Goal: Find contact information: Find contact information

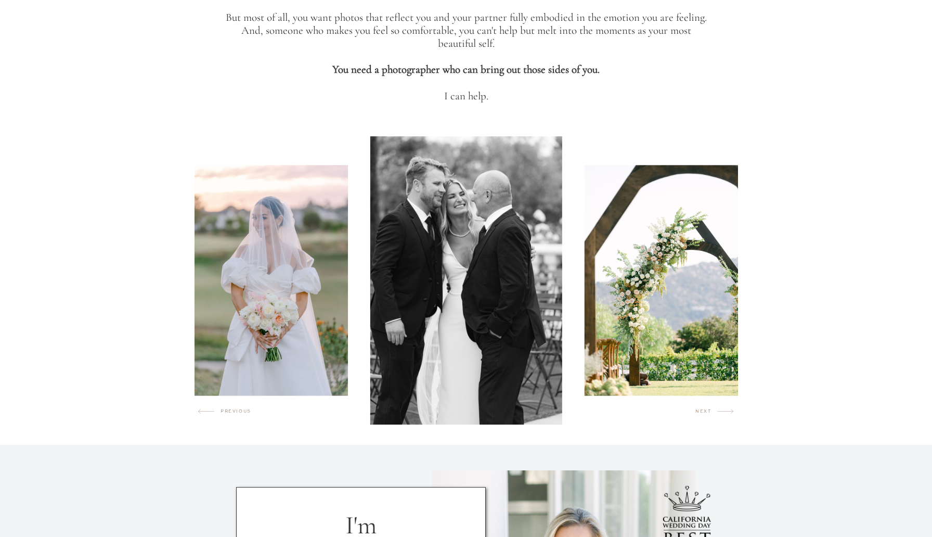
scroll to position [504, 0]
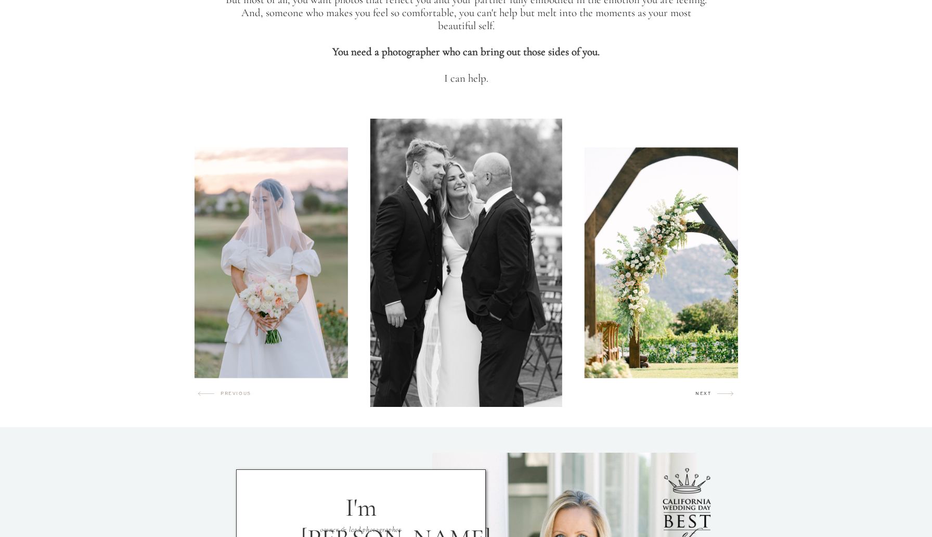
click at [710, 398] on h2 "next" at bounding box center [706, 395] width 22 height 10
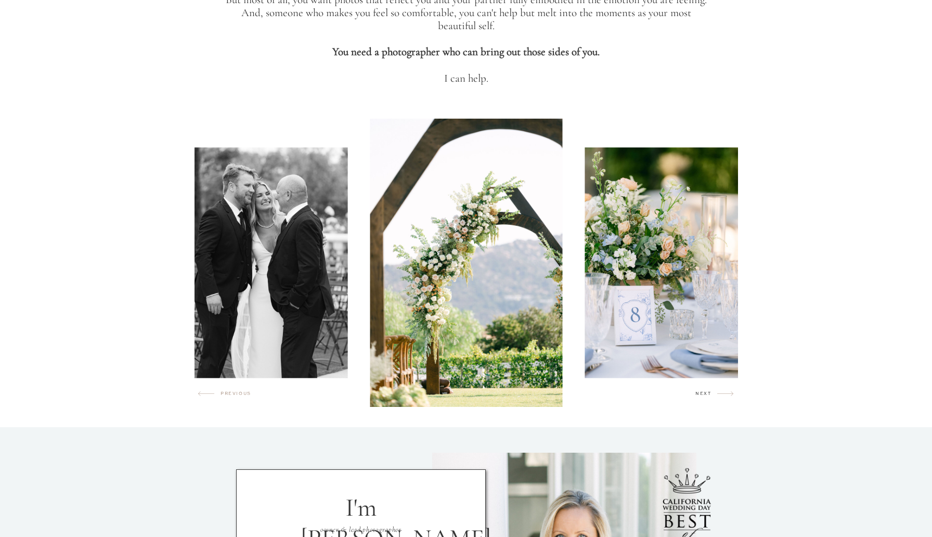
click at [710, 398] on h2 "next" at bounding box center [706, 395] width 22 height 10
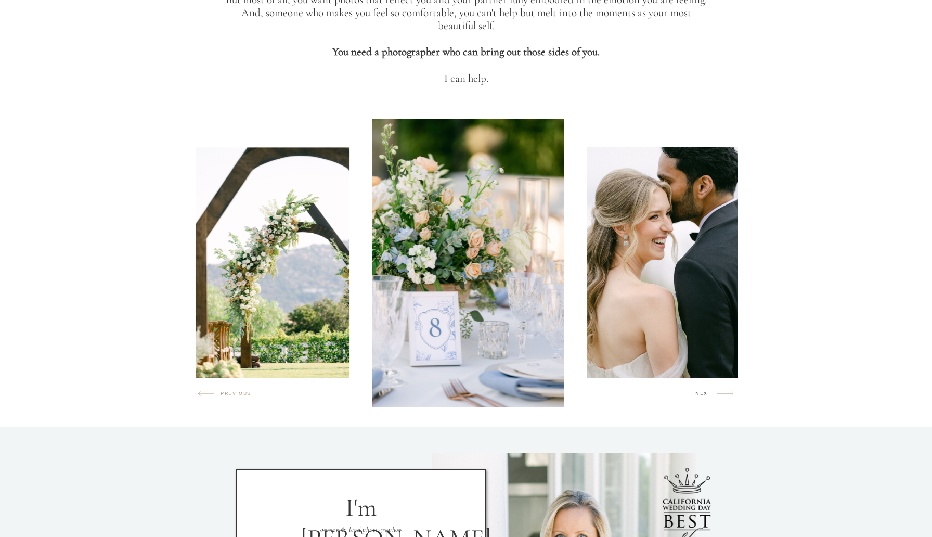
click at [710, 398] on h2 "next" at bounding box center [706, 395] width 22 height 10
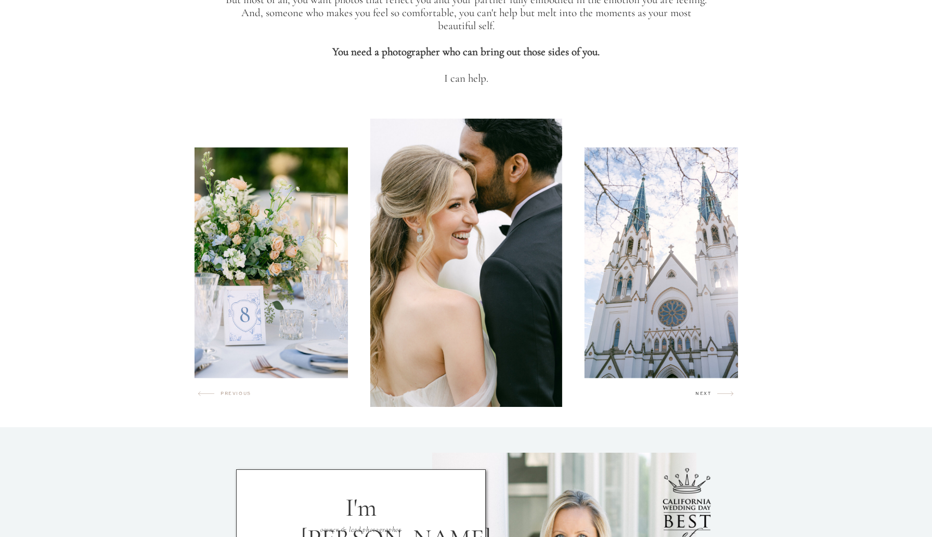
click at [710, 398] on h2 "next" at bounding box center [706, 395] width 22 height 10
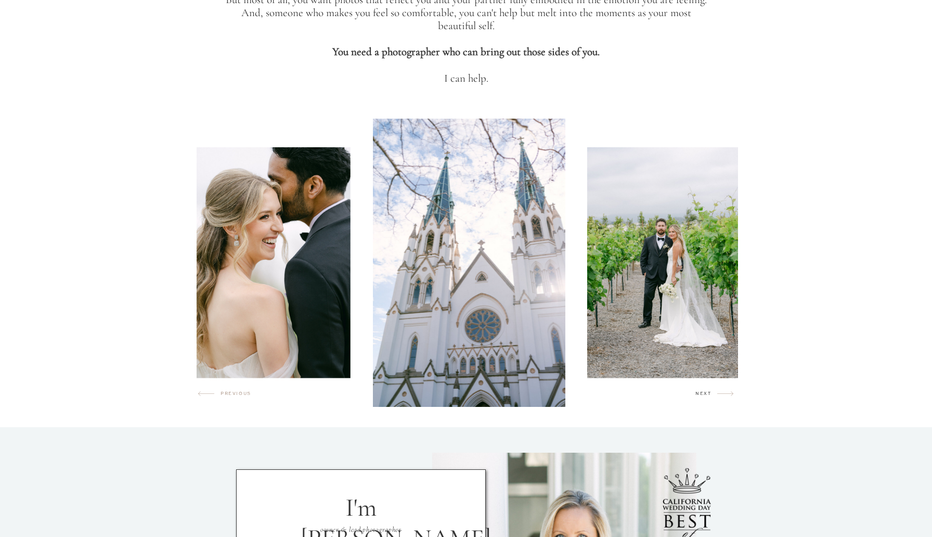
click at [710, 398] on h2 "next" at bounding box center [706, 395] width 22 height 10
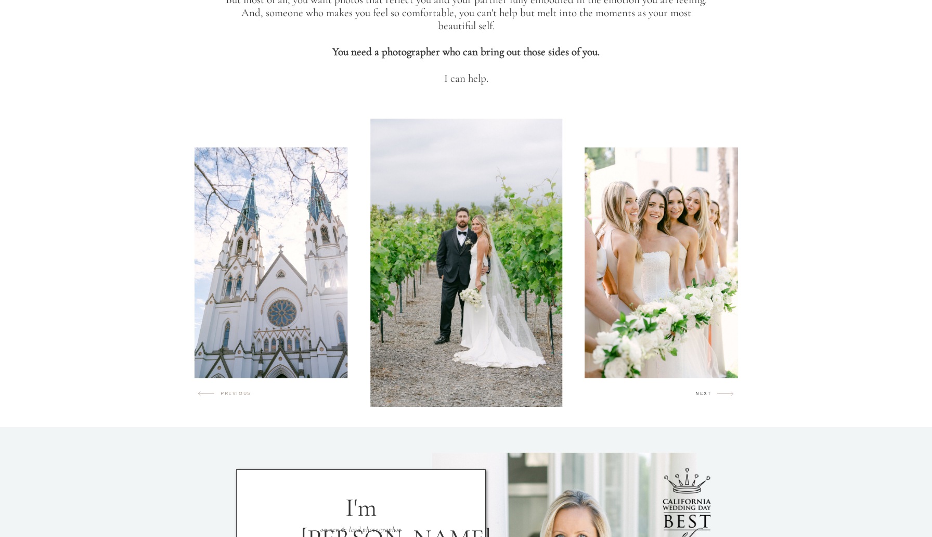
click at [710, 398] on h2 "next" at bounding box center [706, 395] width 22 height 10
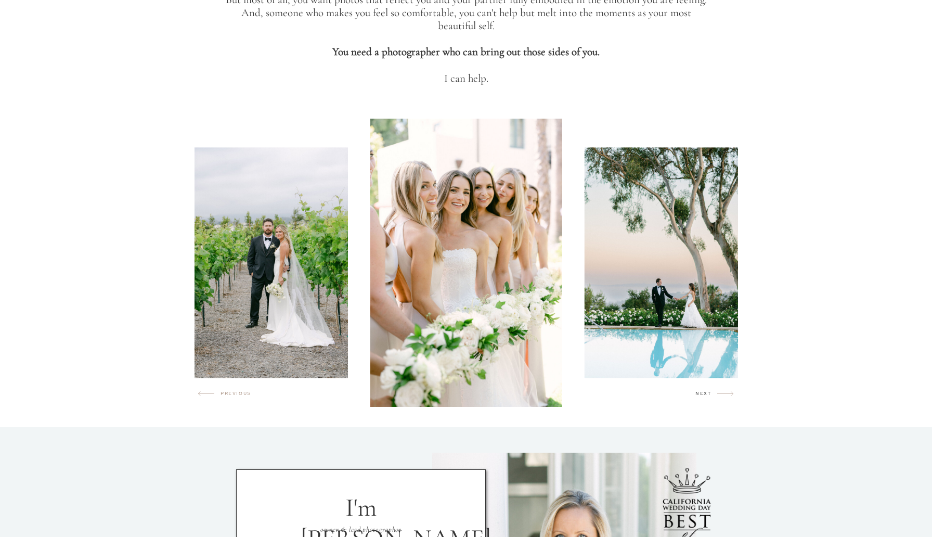
click at [710, 398] on h2 "next" at bounding box center [706, 395] width 22 height 10
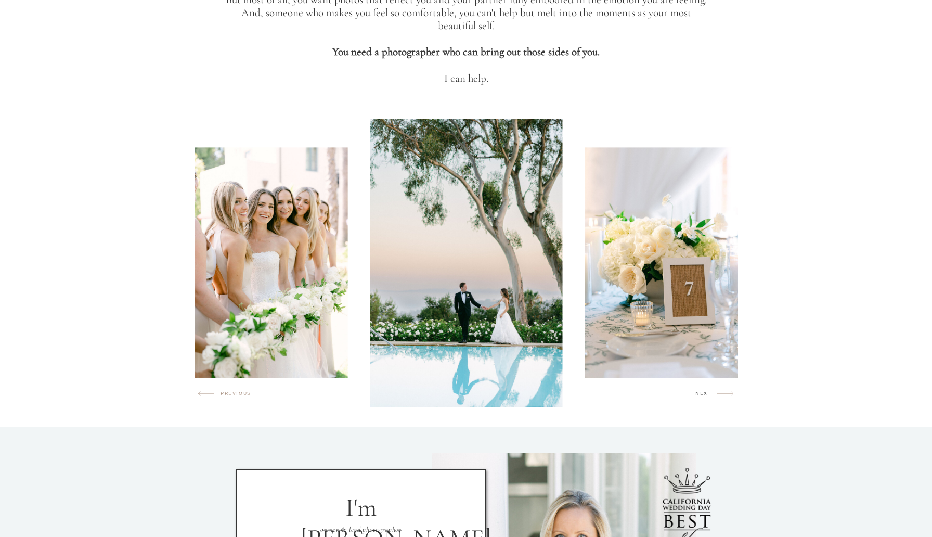
click at [710, 397] on h2 "next" at bounding box center [706, 395] width 22 height 10
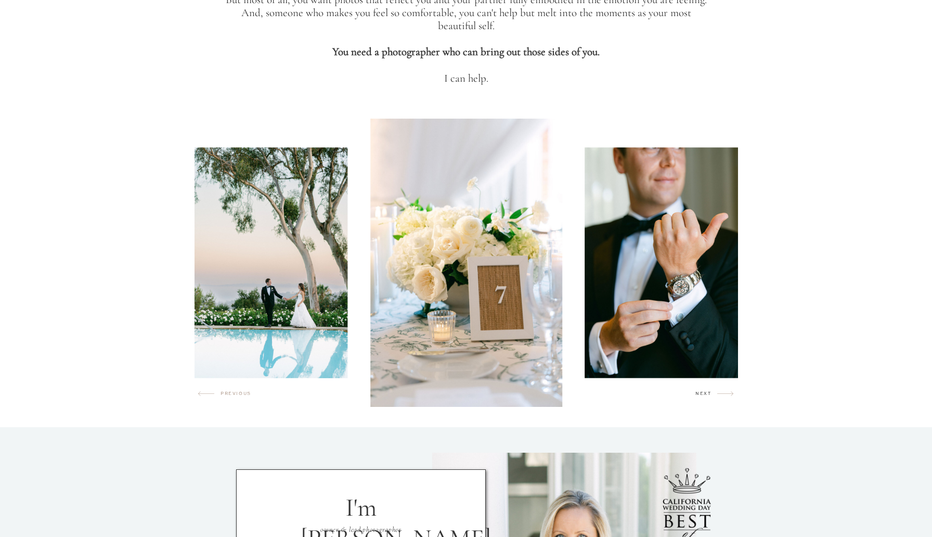
click at [710, 397] on h2 "next" at bounding box center [706, 395] width 22 height 10
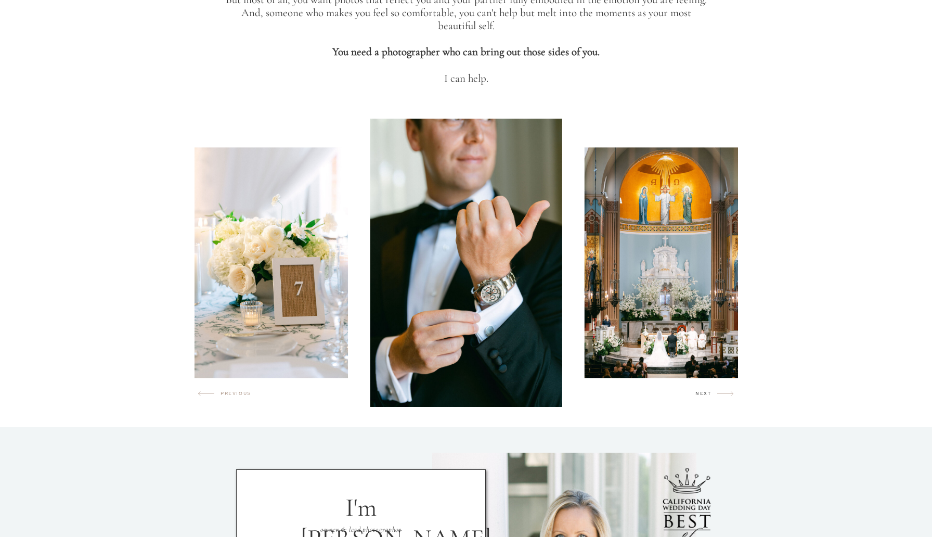
click at [710, 397] on h2 "next" at bounding box center [706, 395] width 22 height 10
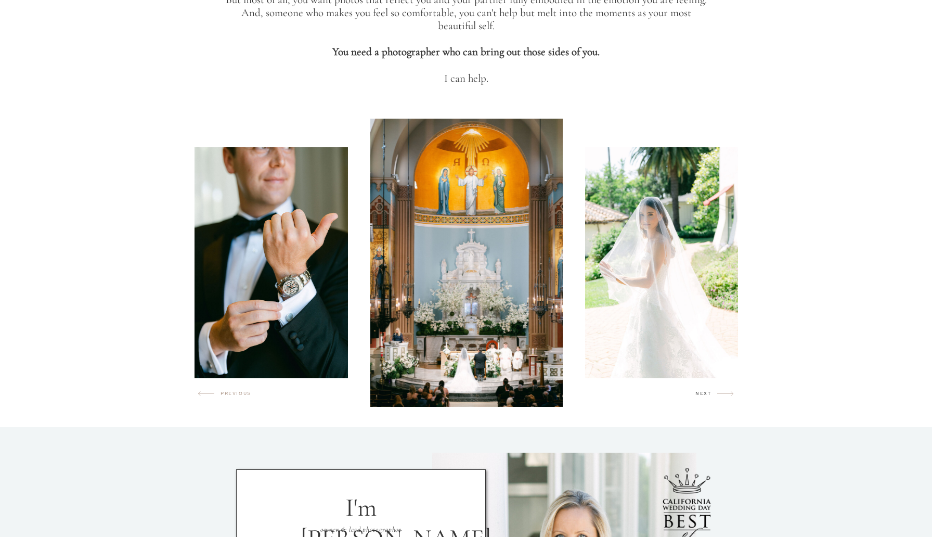
click at [710, 397] on h2 "next" at bounding box center [706, 395] width 22 height 10
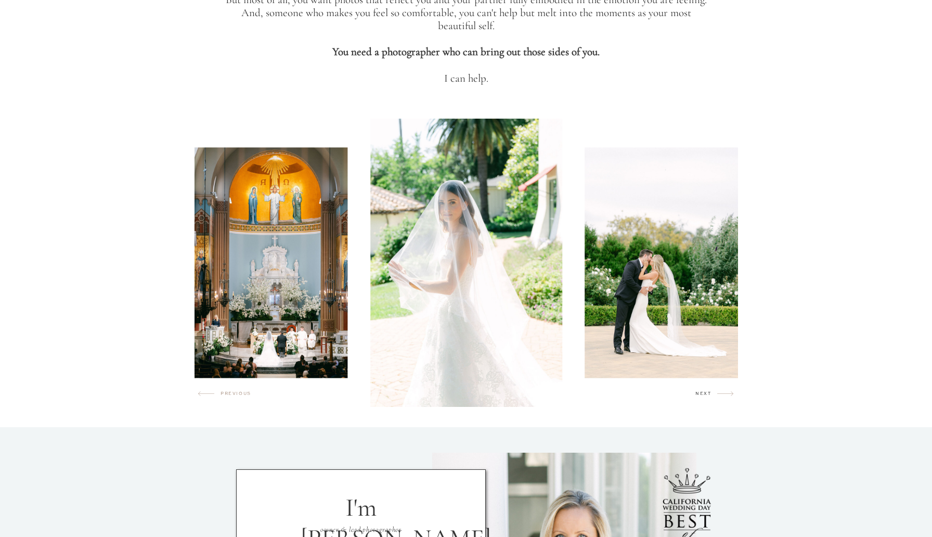
click at [710, 397] on h2 "next" at bounding box center [706, 395] width 22 height 10
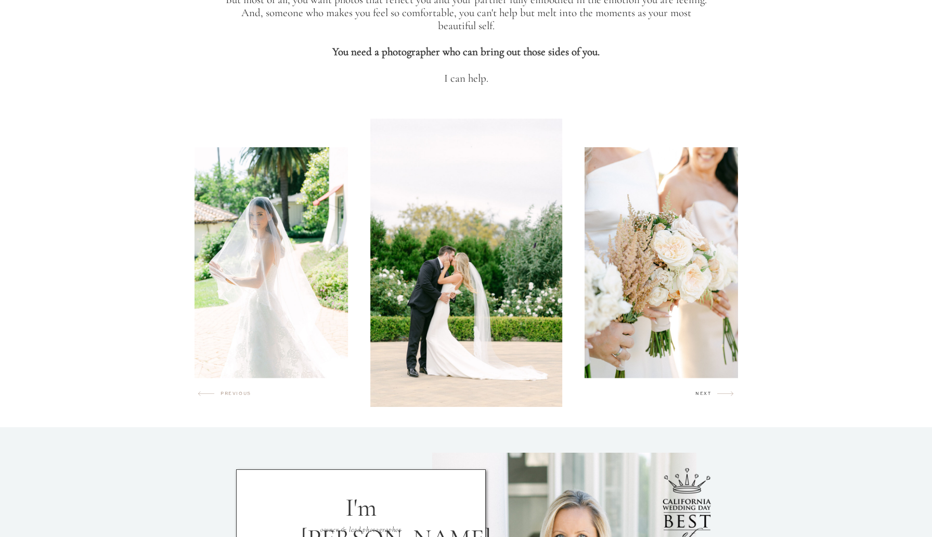
click at [710, 397] on h2 "next" at bounding box center [706, 395] width 22 height 10
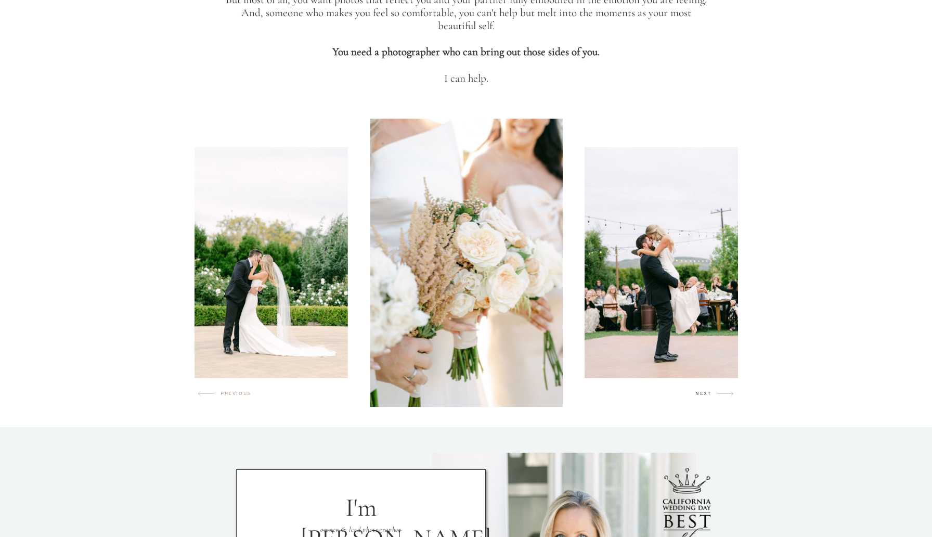
click at [710, 397] on h2 "next" at bounding box center [706, 395] width 22 height 10
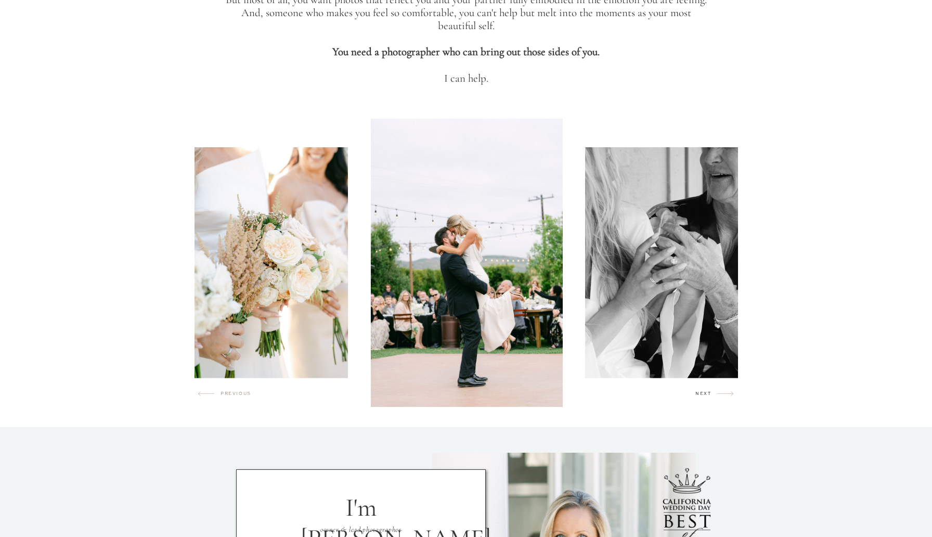
click at [710, 397] on h2 "next" at bounding box center [706, 395] width 22 height 10
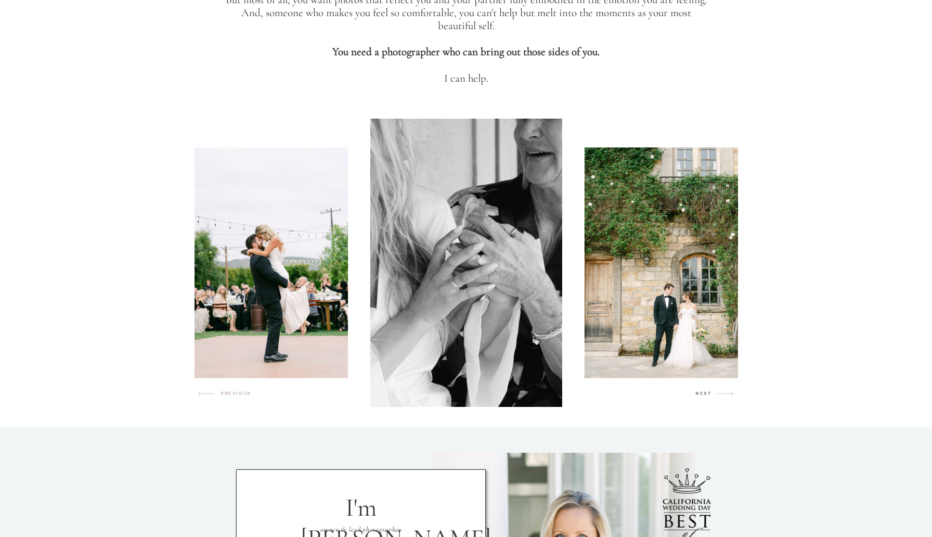
click at [710, 398] on h2 "next" at bounding box center [706, 395] width 22 height 10
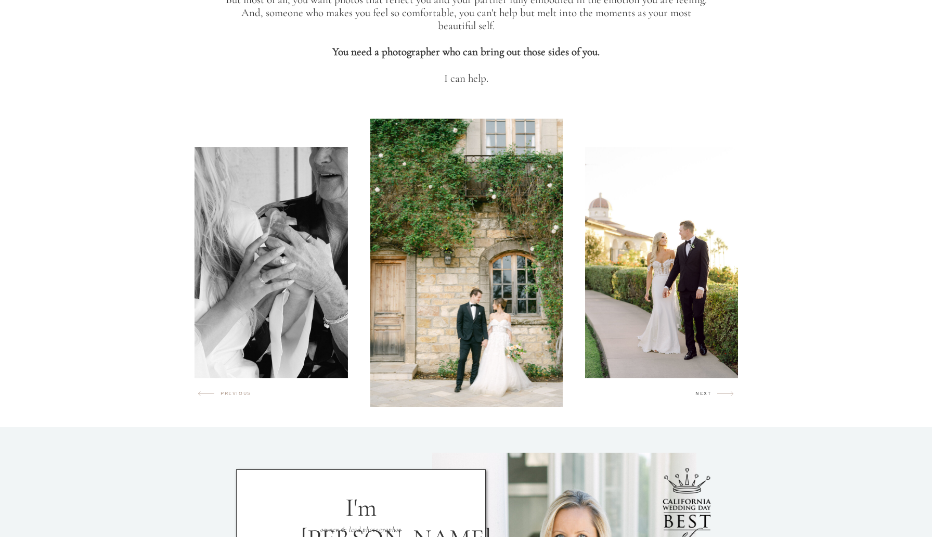
click at [710, 398] on h2 "next" at bounding box center [706, 395] width 22 height 10
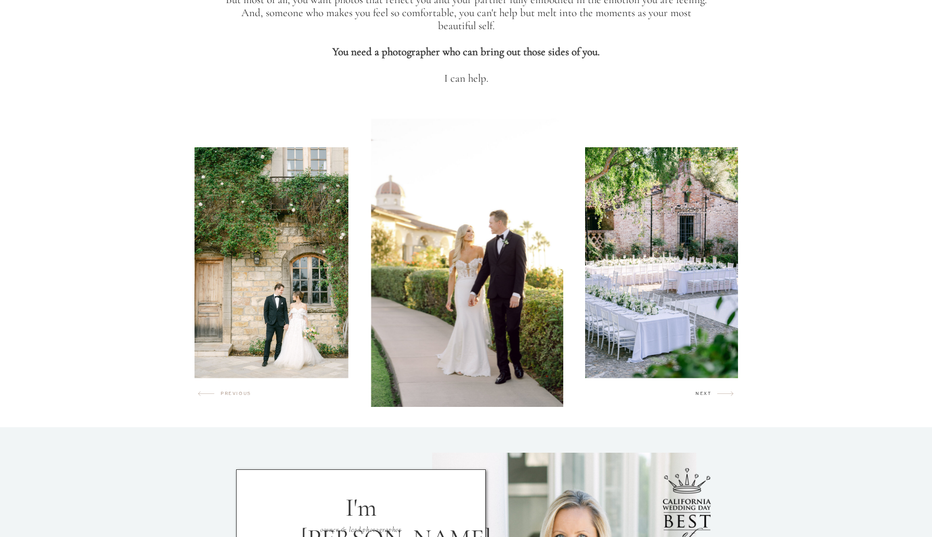
click at [710, 398] on h2 "next" at bounding box center [706, 395] width 22 height 10
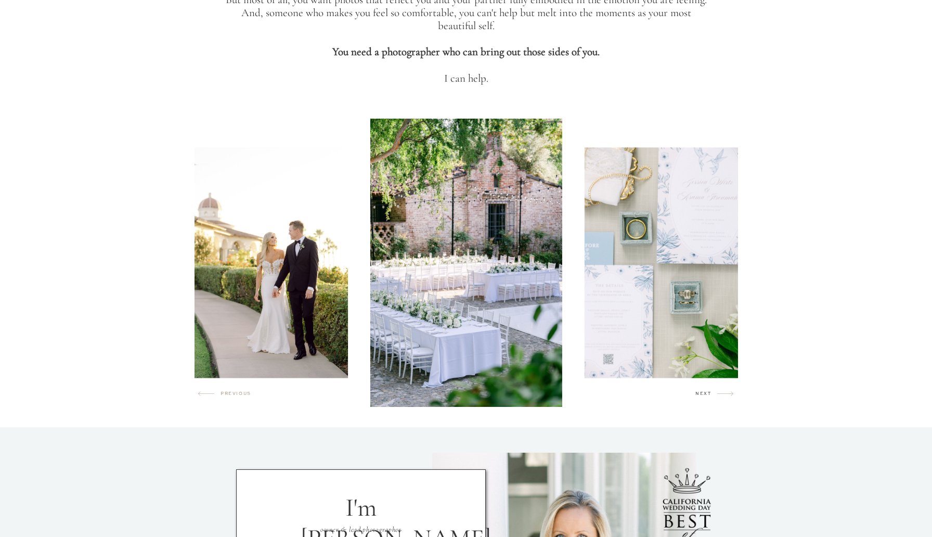
click at [710, 398] on h2 "next" at bounding box center [706, 395] width 22 height 10
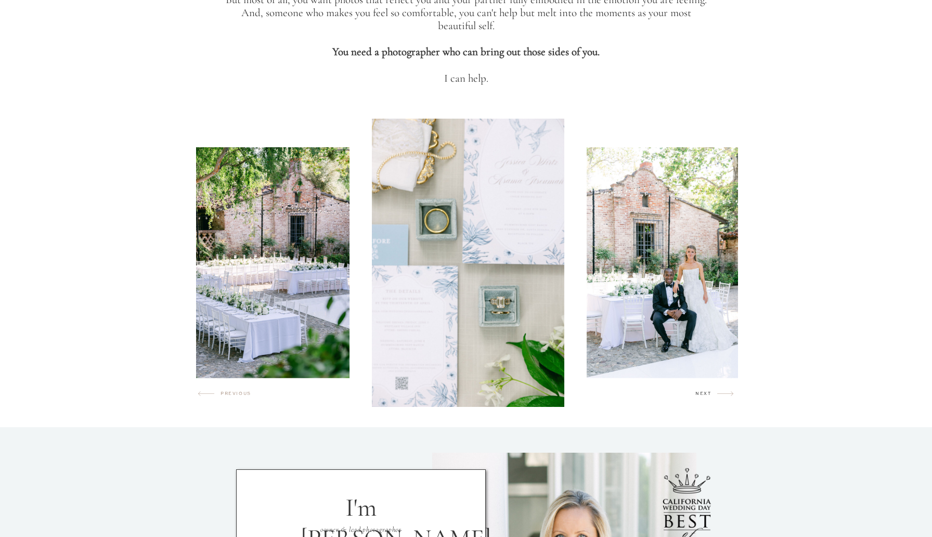
click at [710, 398] on h2 "next" at bounding box center [706, 395] width 22 height 10
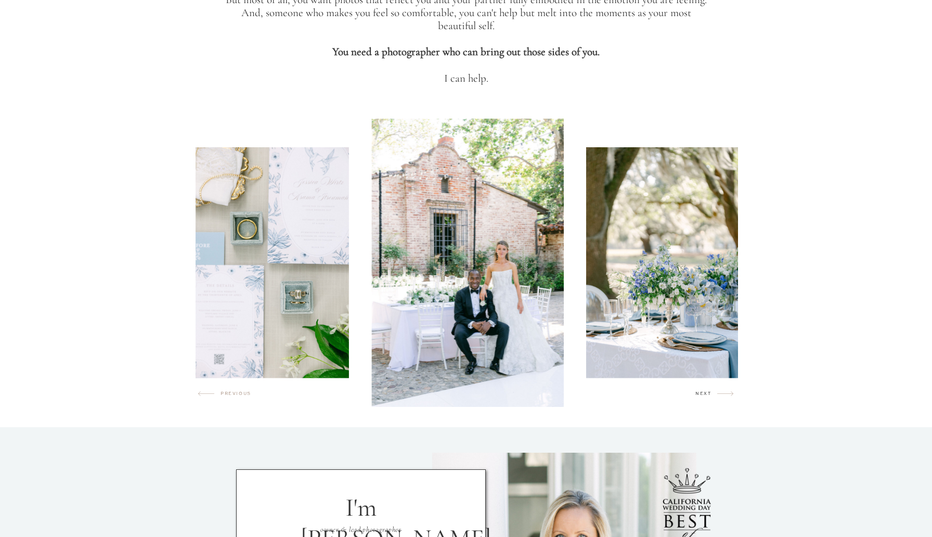
click at [710, 398] on h2 "next" at bounding box center [706, 395] width 22 height 10
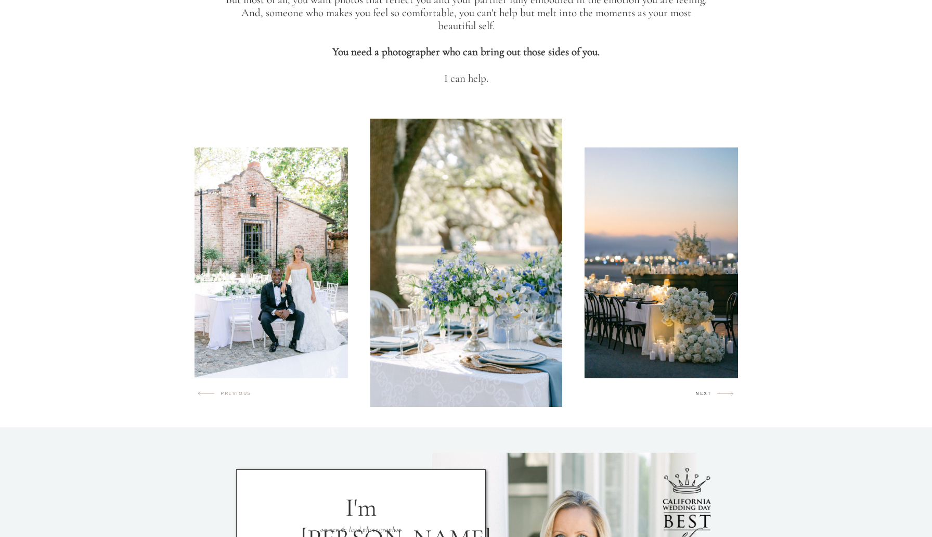
click at [711, 398] on h2 "next" at bounding box center [706, 395] width 22 height 10
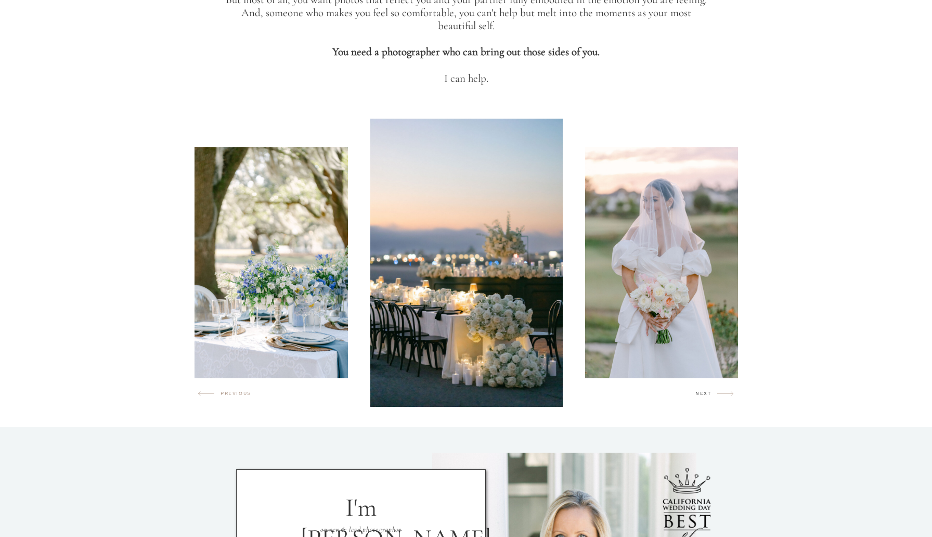
click at [711, 398] on h2 "next" at bounding box center [706, 395] width 22 height 10
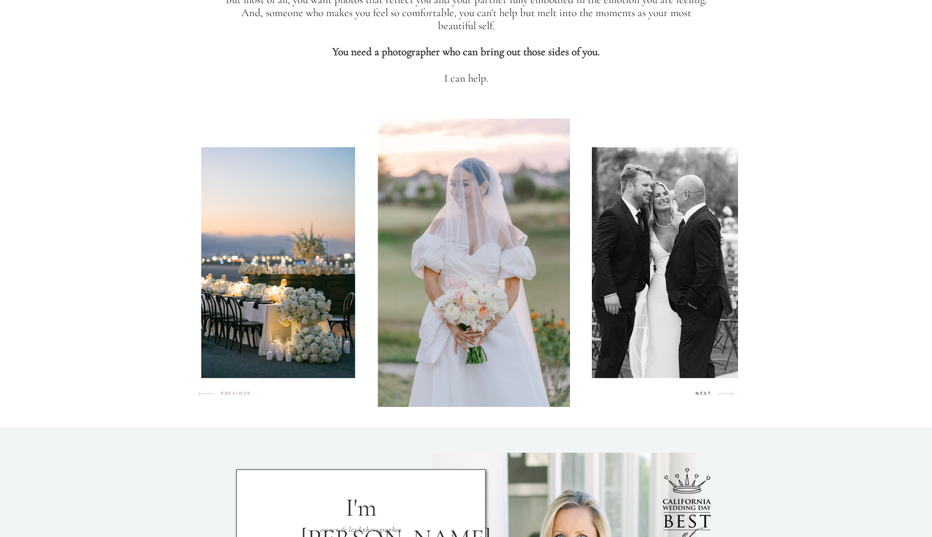
click at [711, 398] on h2 "next" at bounding box center [706, 395] width 22 height 10
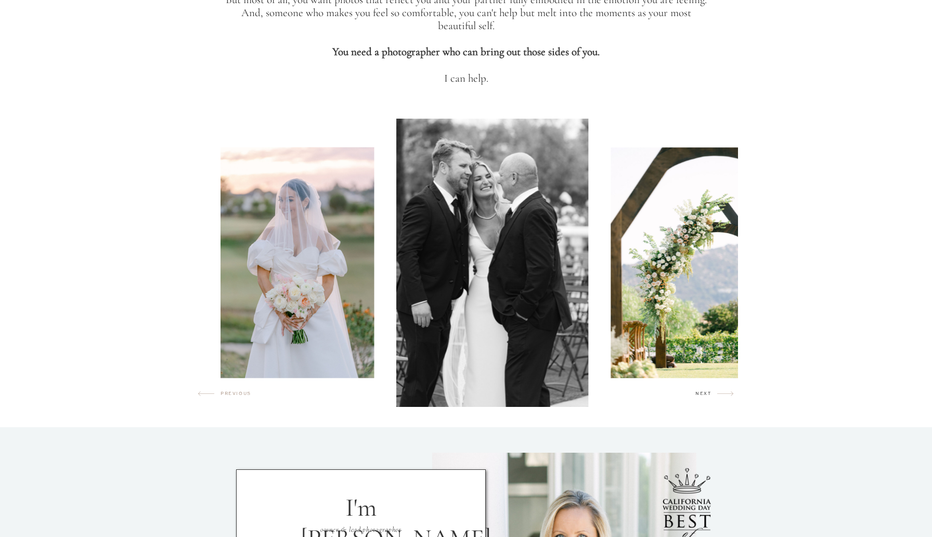
click at [711, 398] on h2 "next" at bounding box center [706, 395] width 22 height 10
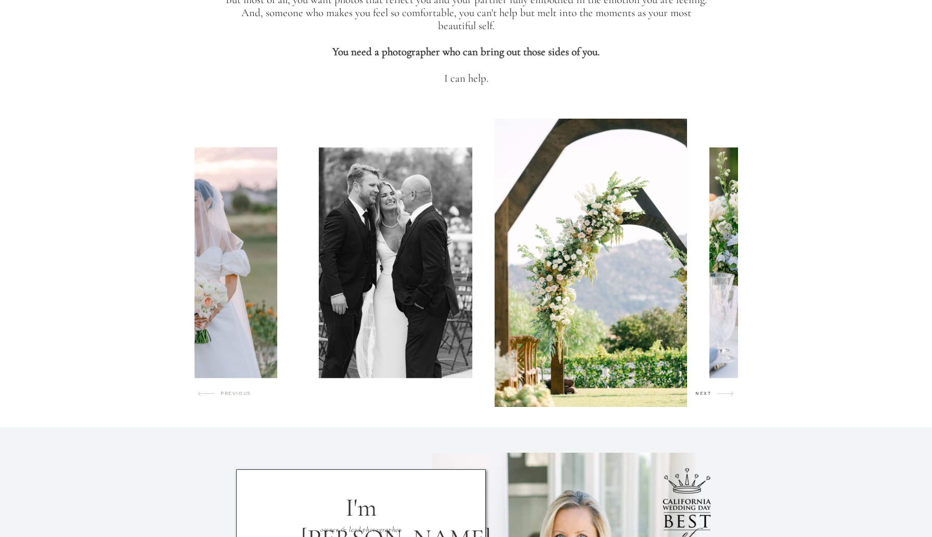
click at [711, 398] on h2 "next" at bounding box center [706, 395] width 22 height 10
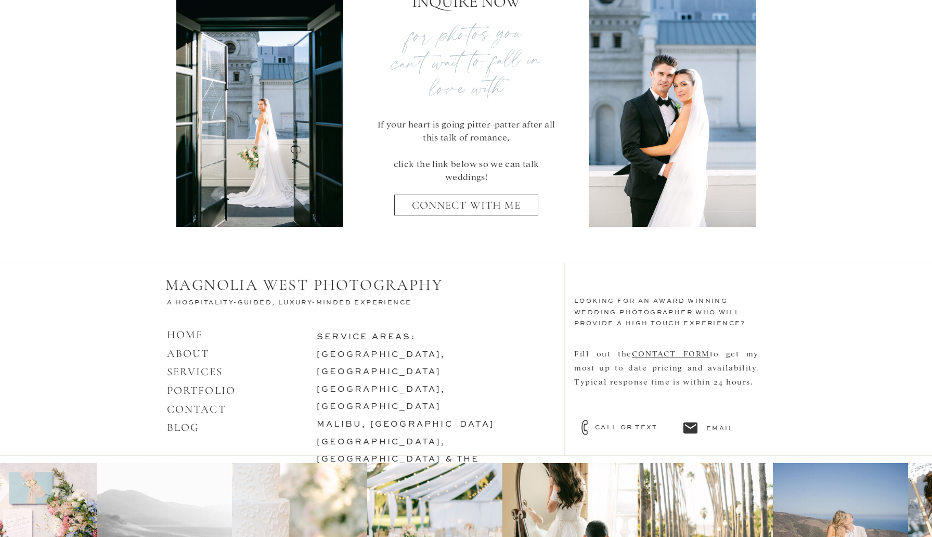
scroll to position [4348, 0]
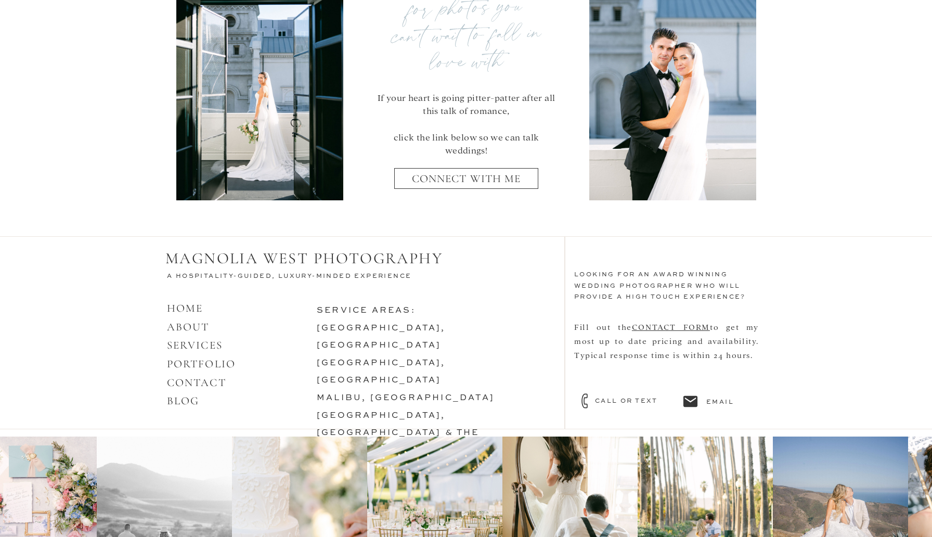
click at [485, 184] on nav "connect with me" at bounding box center [466, 182] width 131 height 20
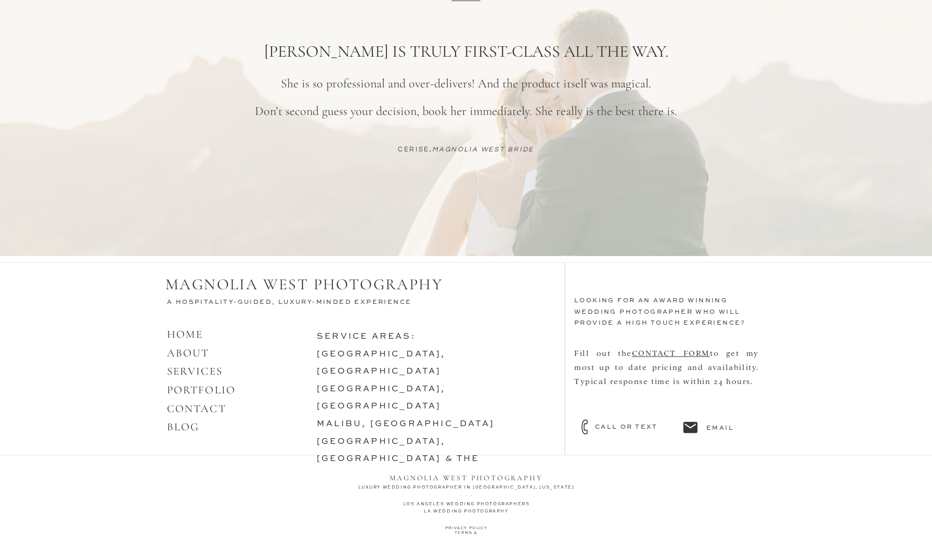
scroll to position [829, 0]
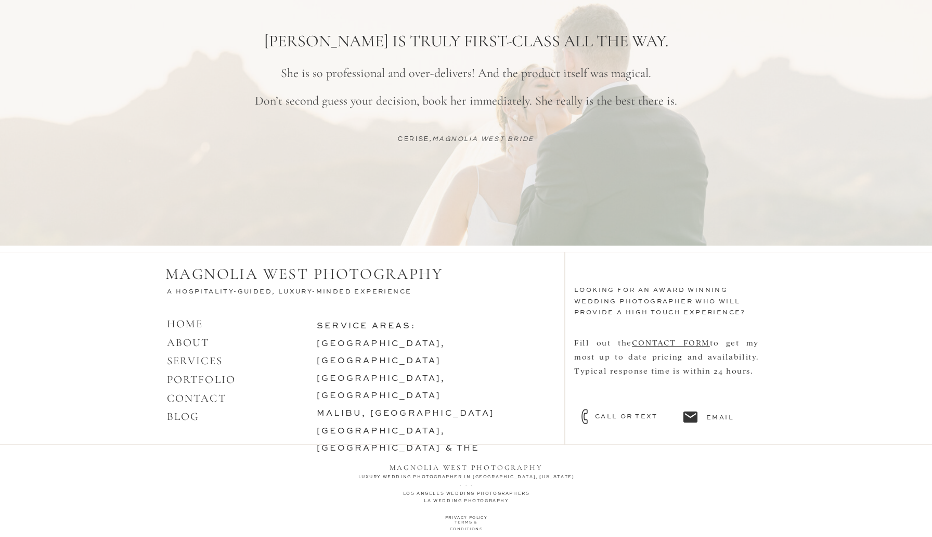
click at [696, 420] on icon at bounding box center [690, 416] width 14 height 11
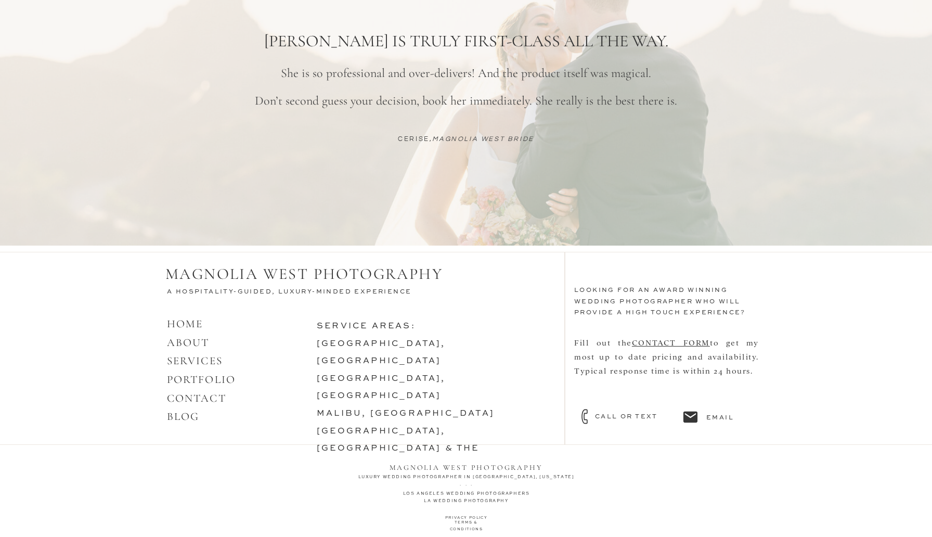
scroll to position [0, 0]
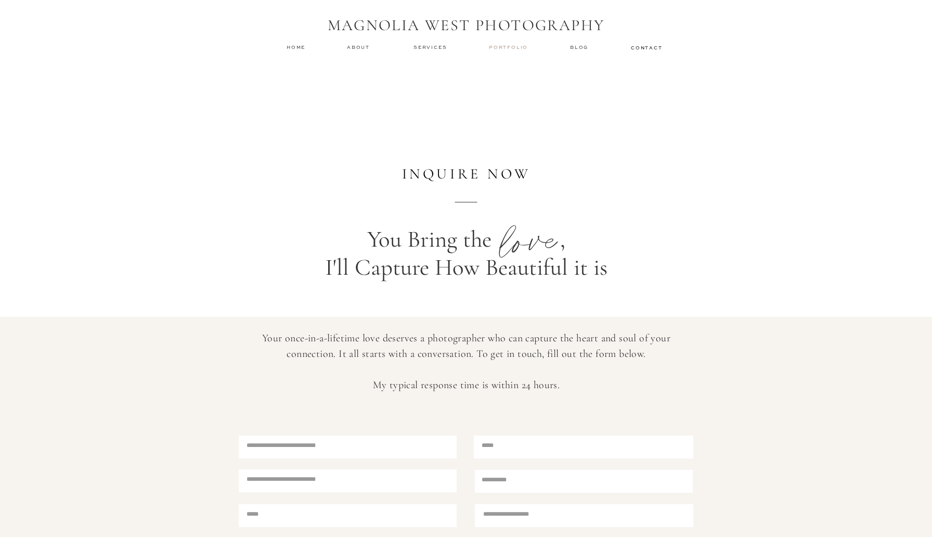
click at [498, 50] on nav "Portfolio" at bounding box center [509, 47] width 41 height 7
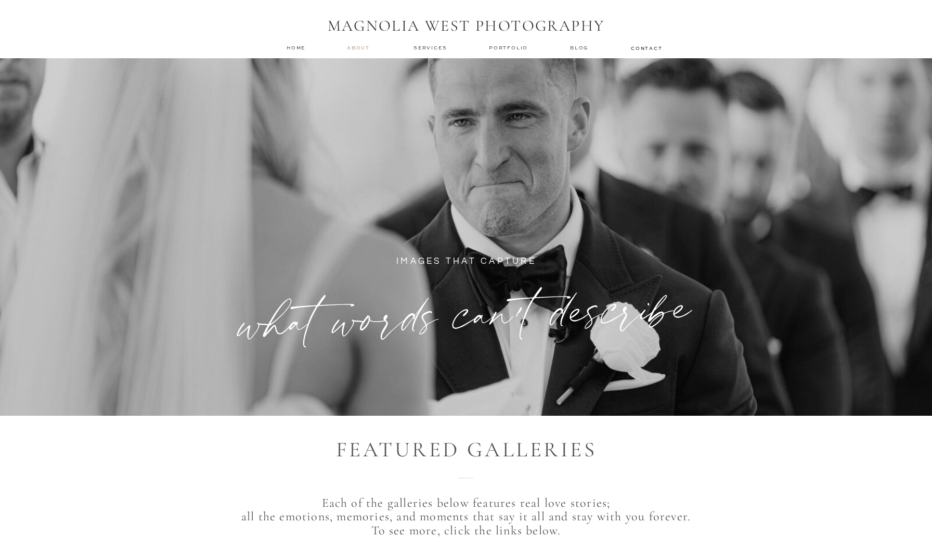
click at [363, 46] on nav "about" at bounding box center [360, 47] width 26 height 7
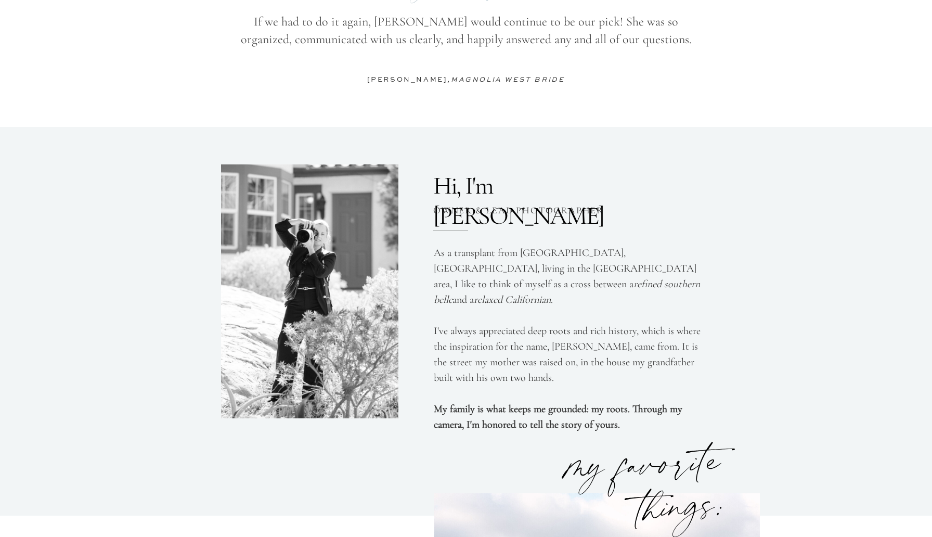
scroll to position [2533, 0]
